Goal: Task Accomplishment & Management: Use online tool/utility

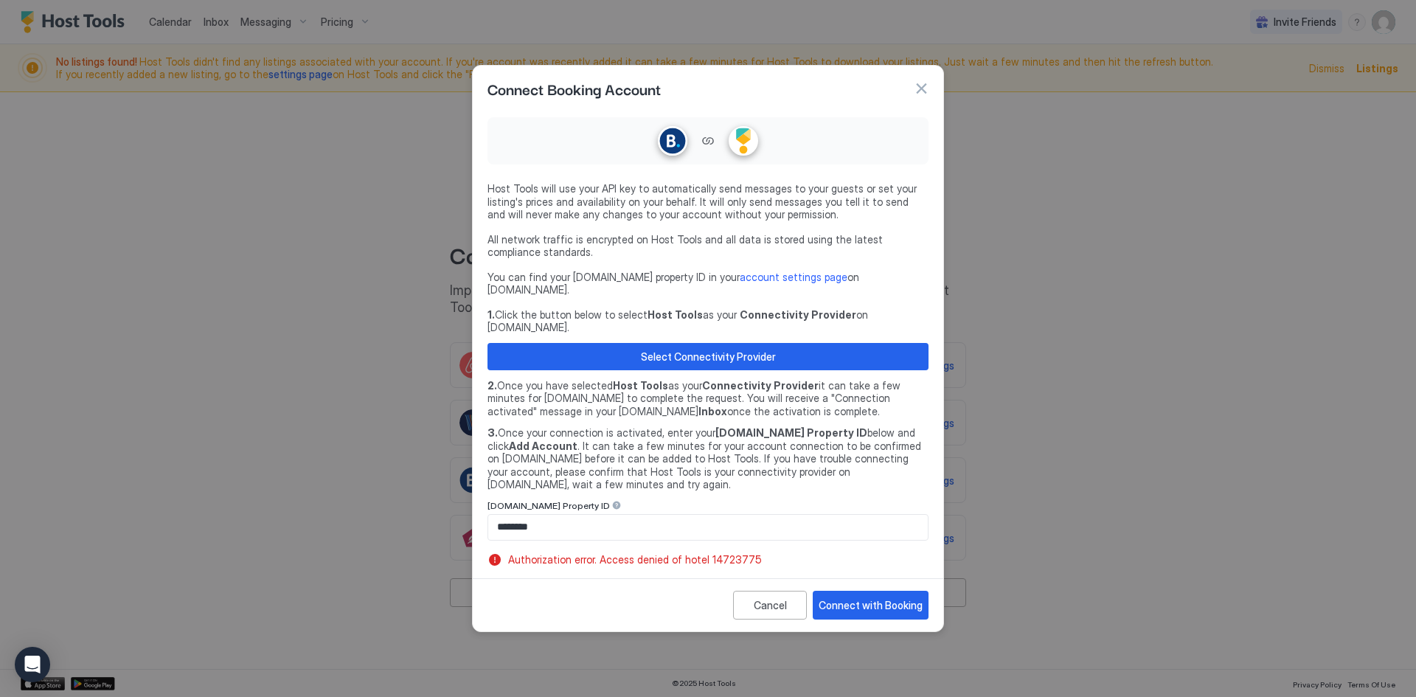
click at [617, 515] on input "********" at bounding box center [708, 527] width 440 height 25
click at [882, 597] on div "Connect with Booking" at bounding box center [871, 604] width 104 height 15
click at [917, 96] on button "button" at bounding box center [921, 88] width 15 height 15
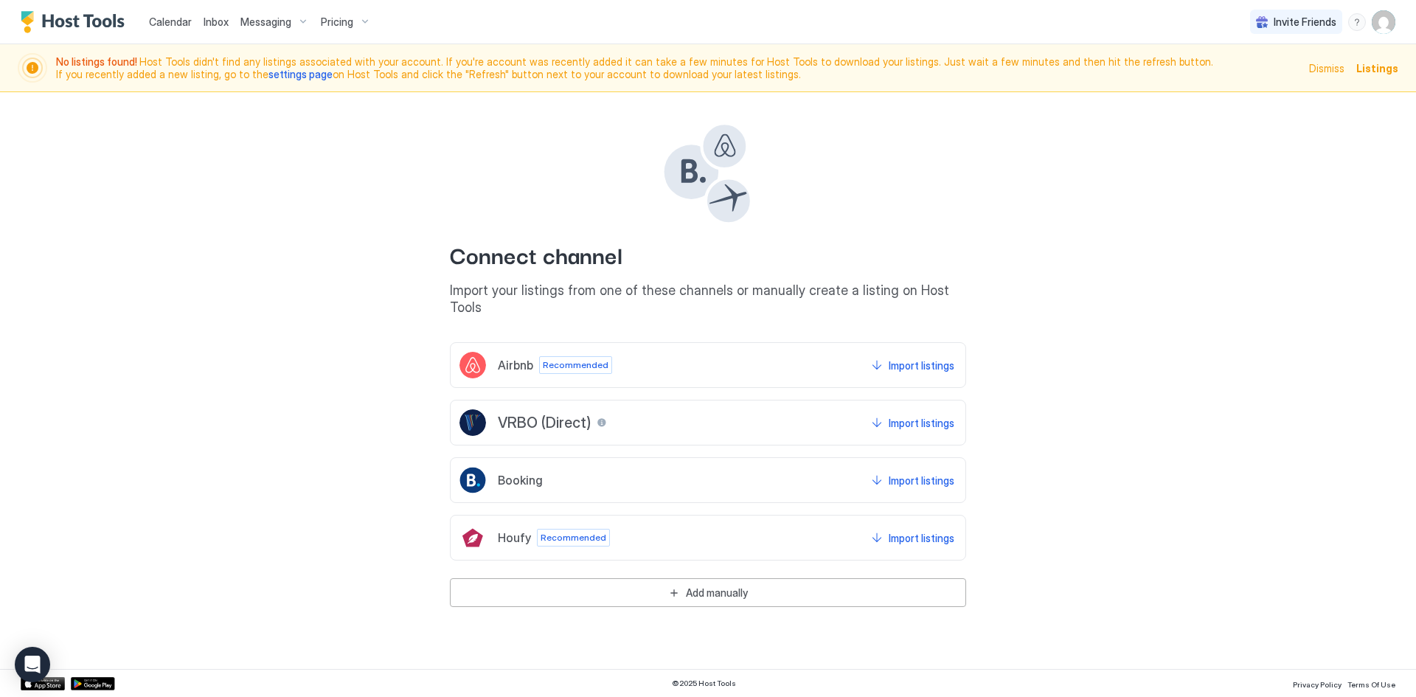
click at [524, 473] on span "Booking" at bounding box center [520, 480] width 45 height 15
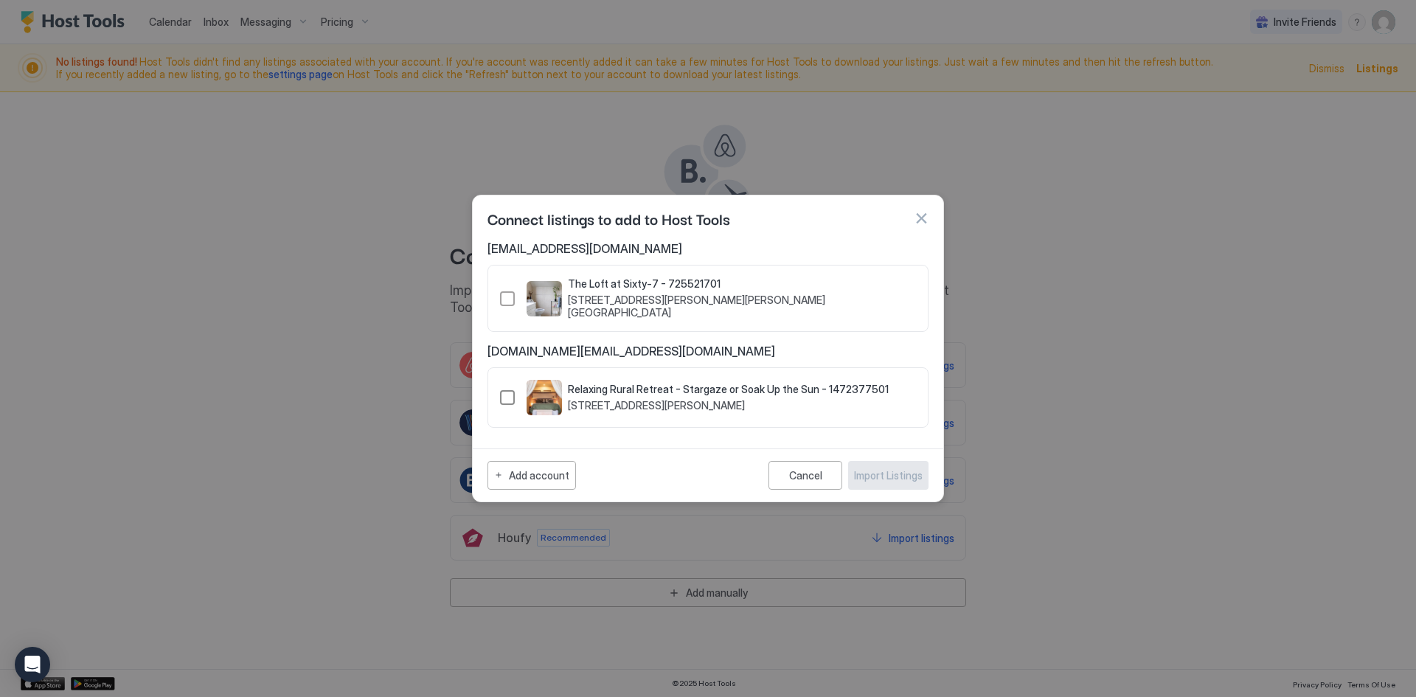
click at [507, 395] on div "1472377501" at bounding box center [507, 397] width 15 height 15
click at [882, 476] on div "Import Listings" at bounding box center [888, 475] width 69 height 15
